Goal: Task Accomplishment & Management: Use online tool/utility

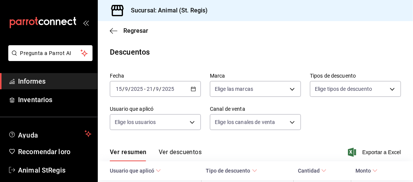
scroll to position [70, 0]
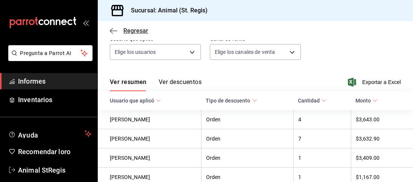
click at [113, 31] on icon "button" at bounding box center [114, 30] width 8 height 7
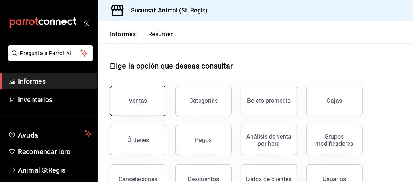
click at [150, 100] on button "Ventas" at bounding box center [138, 101] width 56 height 30
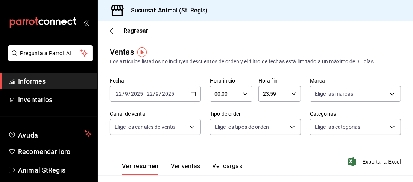
click at [191, 94] on icon "button" at bounding box center [193, 93] width 5 height 5
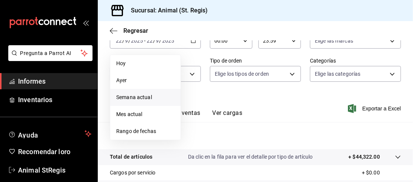
scroll to position [56, 0]
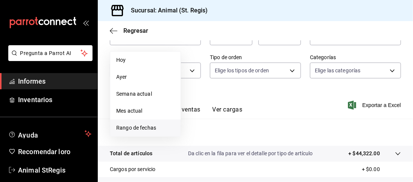
click at [139, 129] on font "Rango de fechas" at bounding box center [136, 127] width 40 height 6
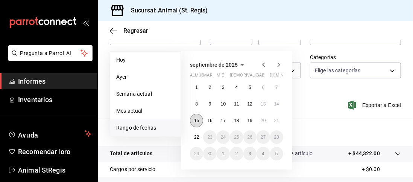
click at [194, 120] on font "15" at bounding box center [196, 120] width 5 height 5
click at [280, 121] on button "21" at bounding box center [276, 121] width 13 height 14
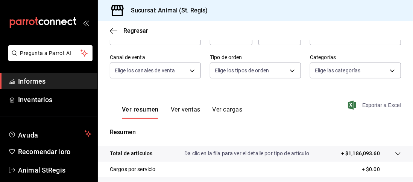
click at [368, 105] on font "Exportar a Excel" at bounding box center [381, 105] width 39 height 6
